Goal: Task Accomplishment & Management: Manage account settings

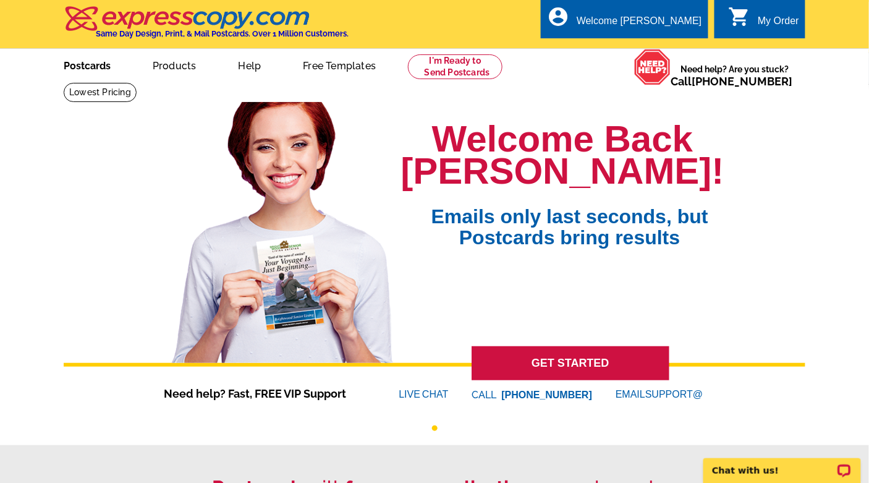
click at [93, 68] on link "Postcards" at bounding box center [87, 64] width 87 height 29
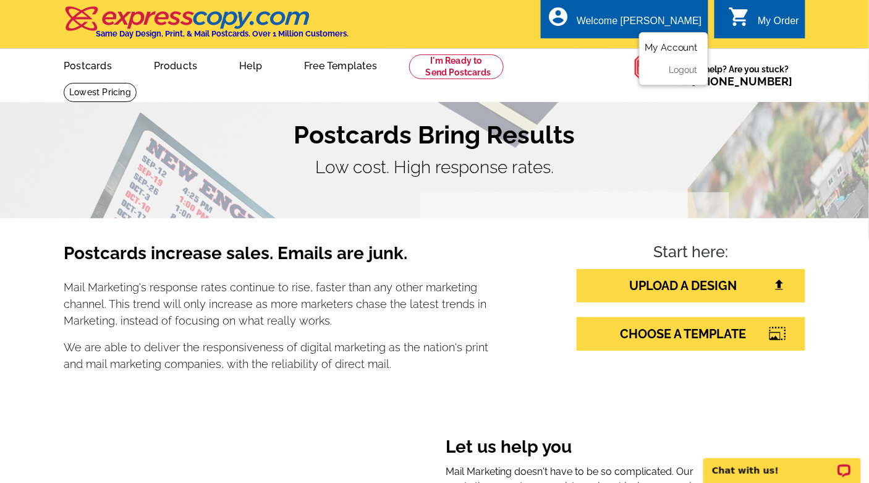
click at [674, 43] on link "My Account" at bounding box center [670, 47] width 53 height 11
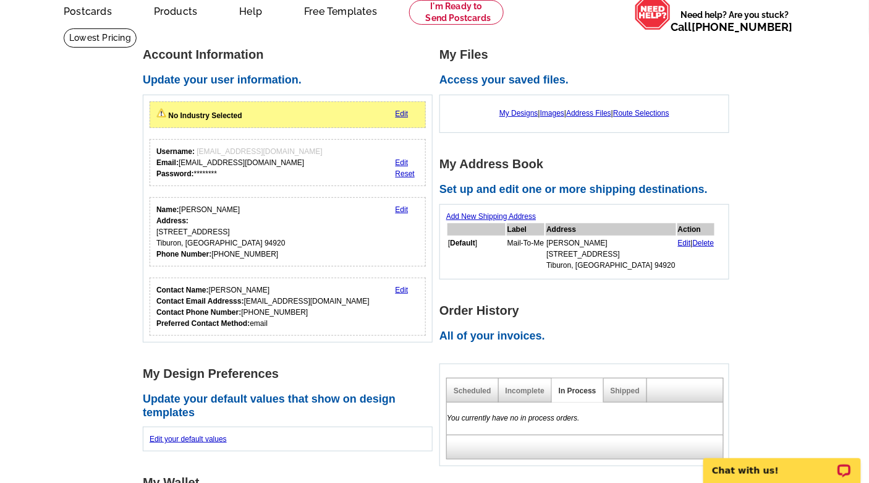
scroll to position [27, 0]
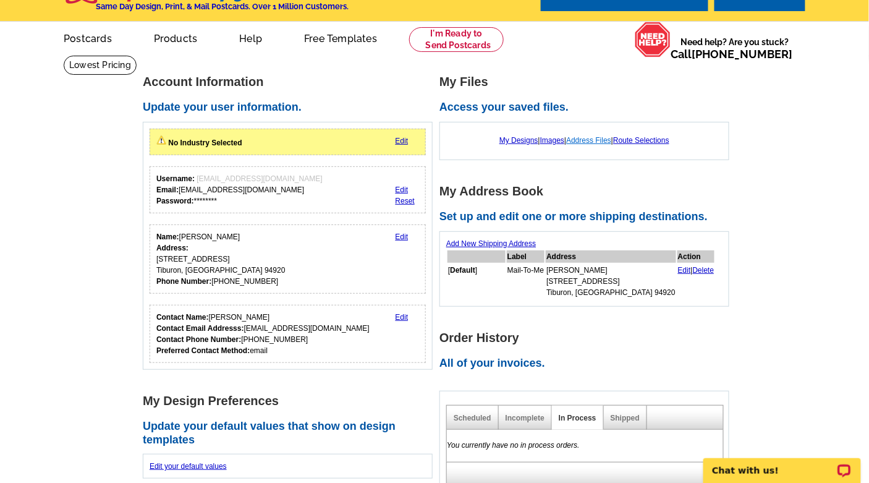
click at [595, 138] on link "Address Files" at bounding box center [588, 140] width 45 height 9
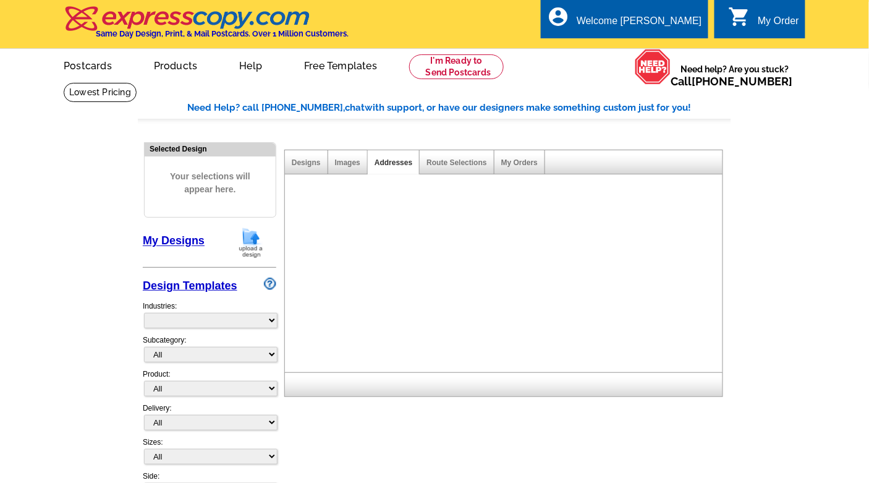
select select "785"
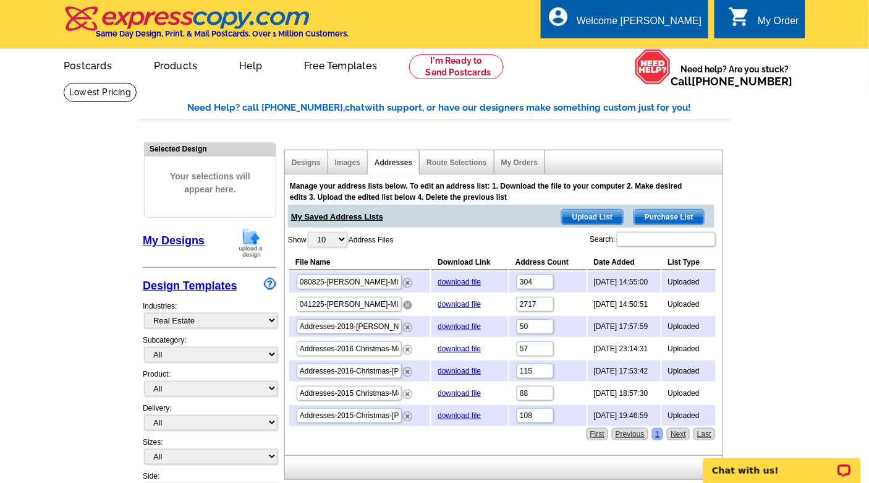
click at [407, 302] on img at bounding box center [407, 304] width 9 height 9
